Goal: Find specific page/section: Find specific page/section

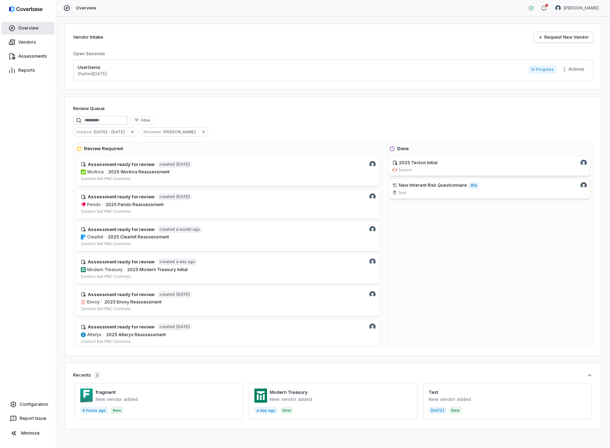
click at [25, 30] on link "Overview" at bounding box center [27, 28] width 53 height 13
click at [28, 43] on link "Vendors" at bounding box center [27, 42] width 53 height 13
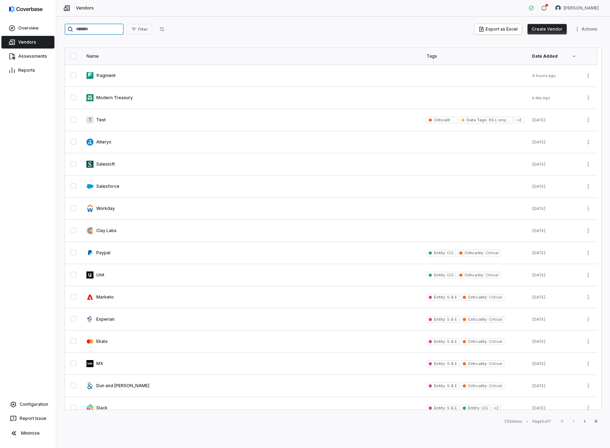
click at [100, 25] on input "search" at bounding box center [94, 29] width 59 height 11
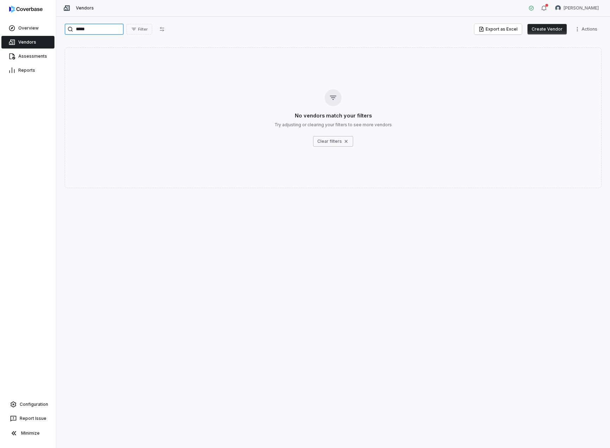
type input "*****"
